Goal: Navigation & Orientation: Find specific page/section

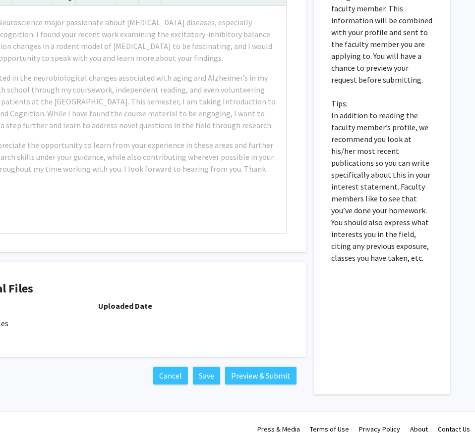
scroll to position [0, 120]
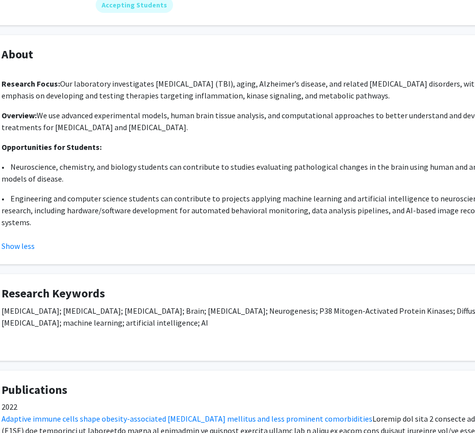
scroll to position [145, 41]
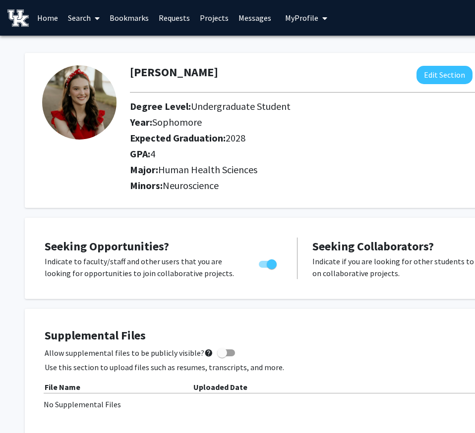
scroll to position [377, 19]
